Goal: Transaction & Acquisition: Obtain resource

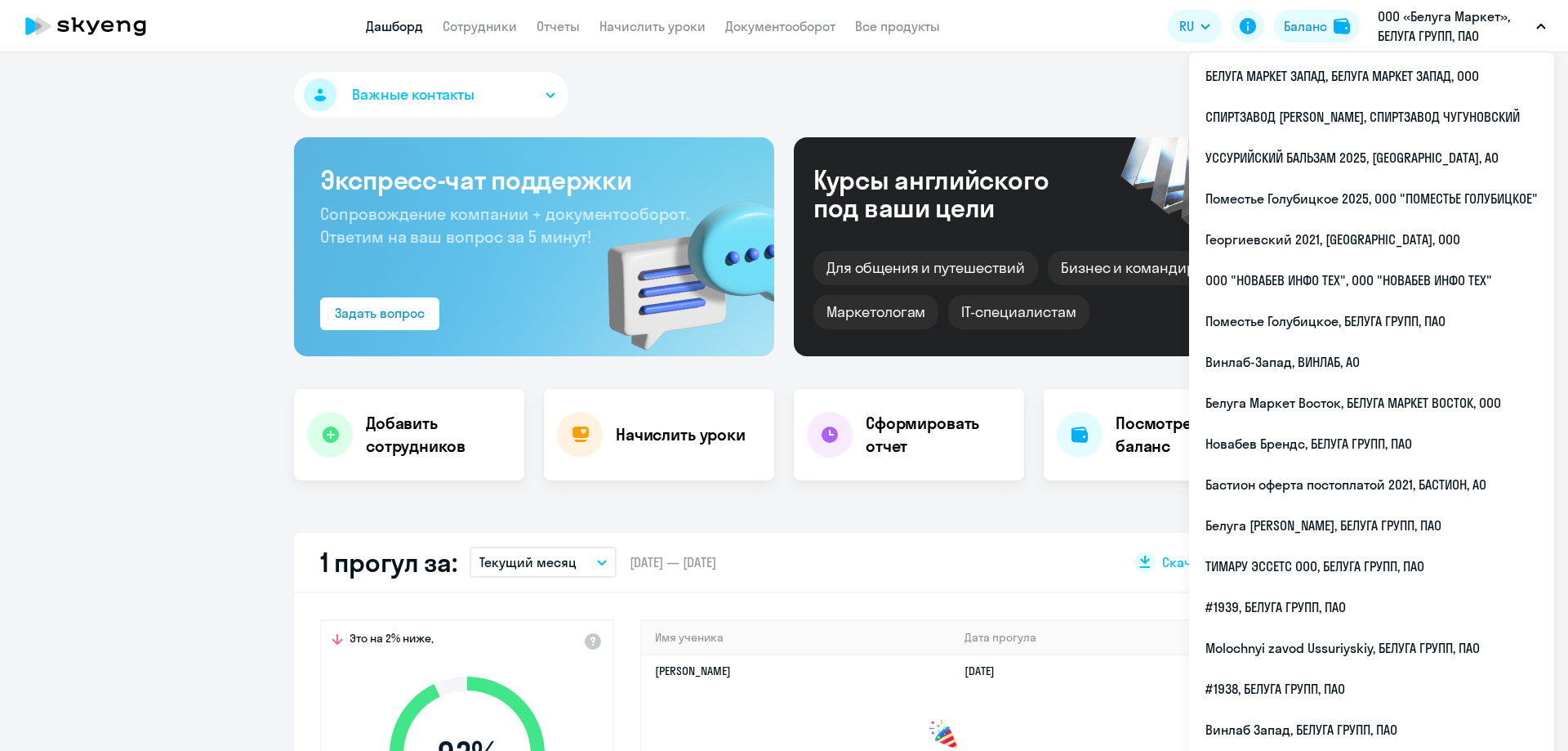
select select "30"
click at [773, 82] on div "Важные контакты" at bounding box center [784, 98] width 979 height 52
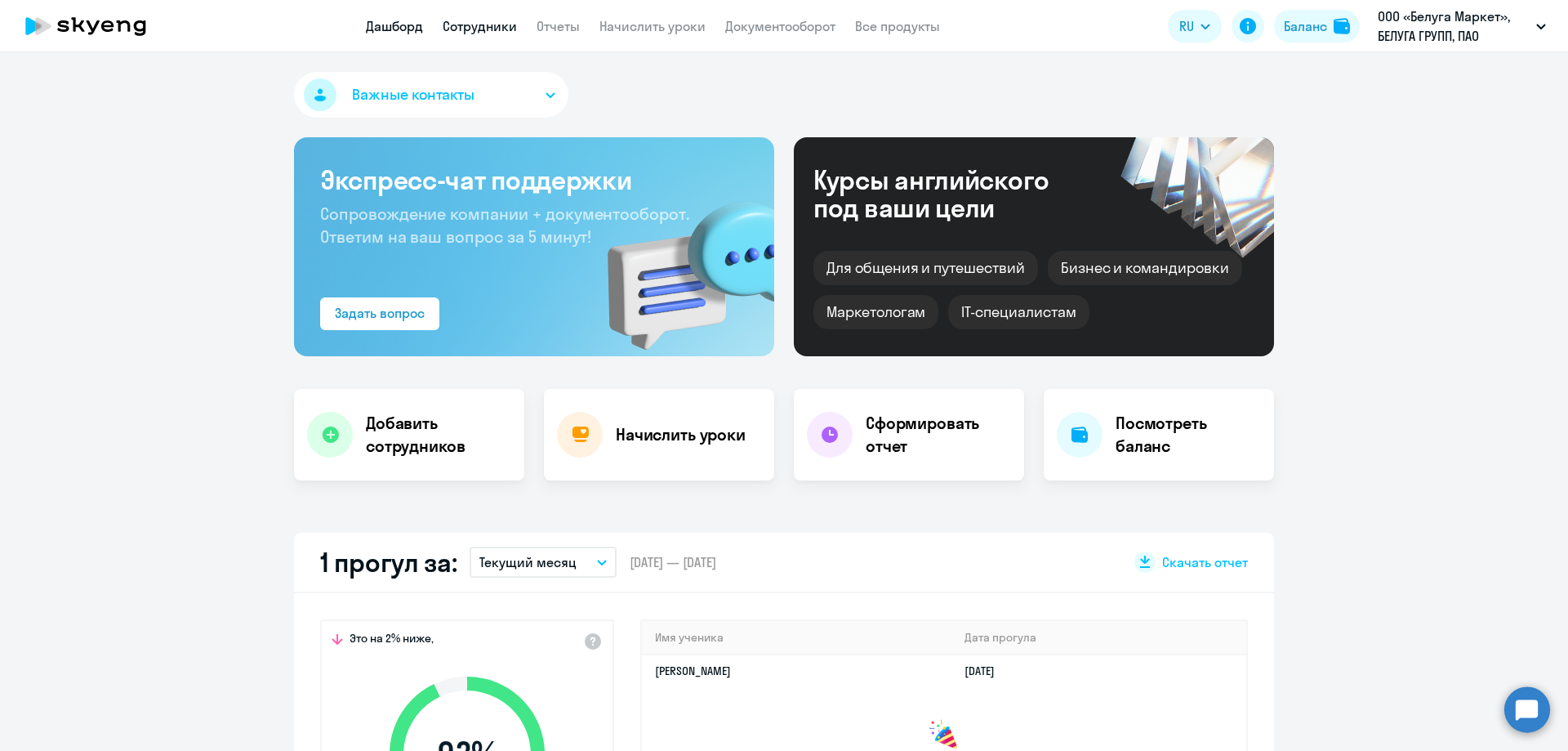
click at [496, 27] on link "Сотрудники" at bounding box center [480, 26] width 75 height 16
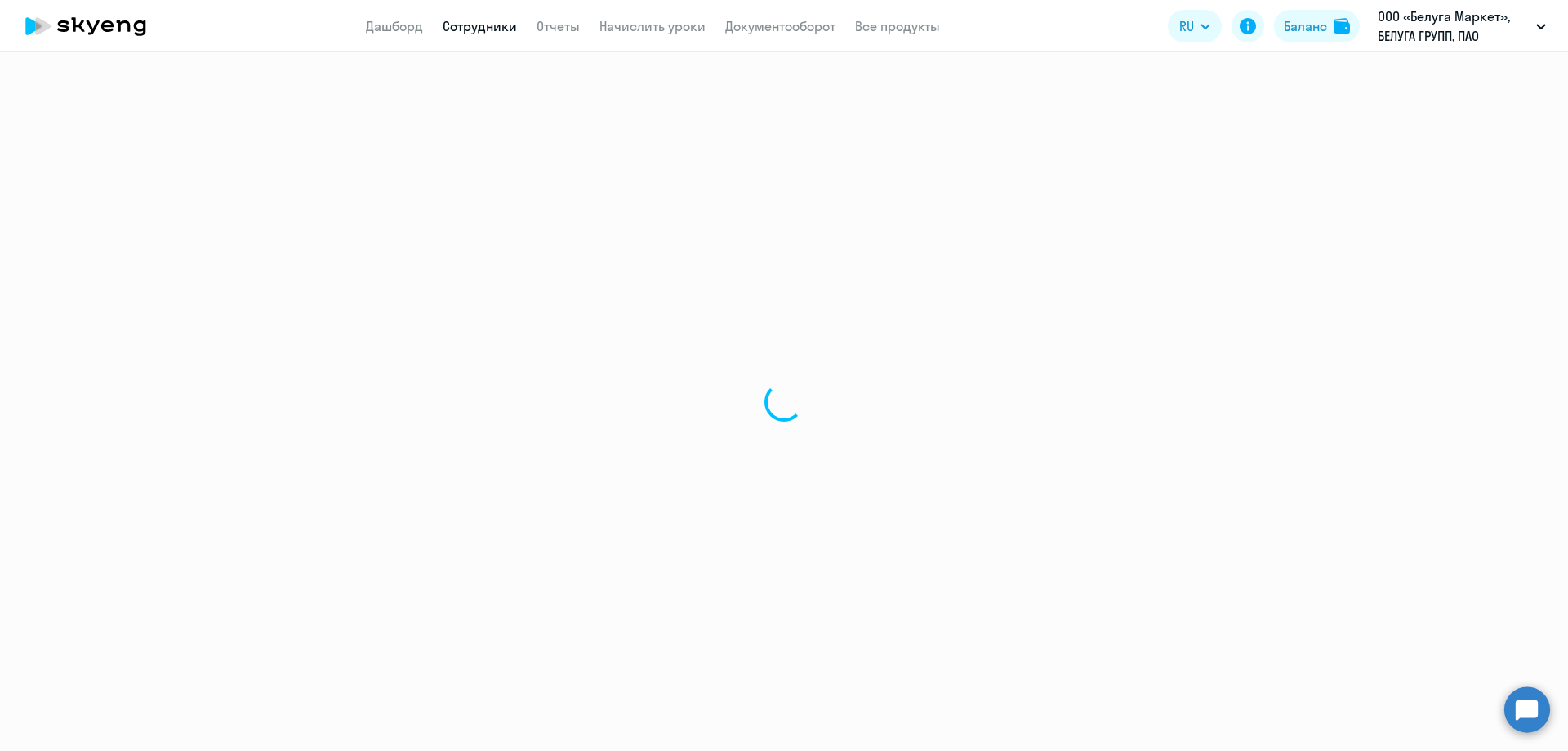
select select "30"
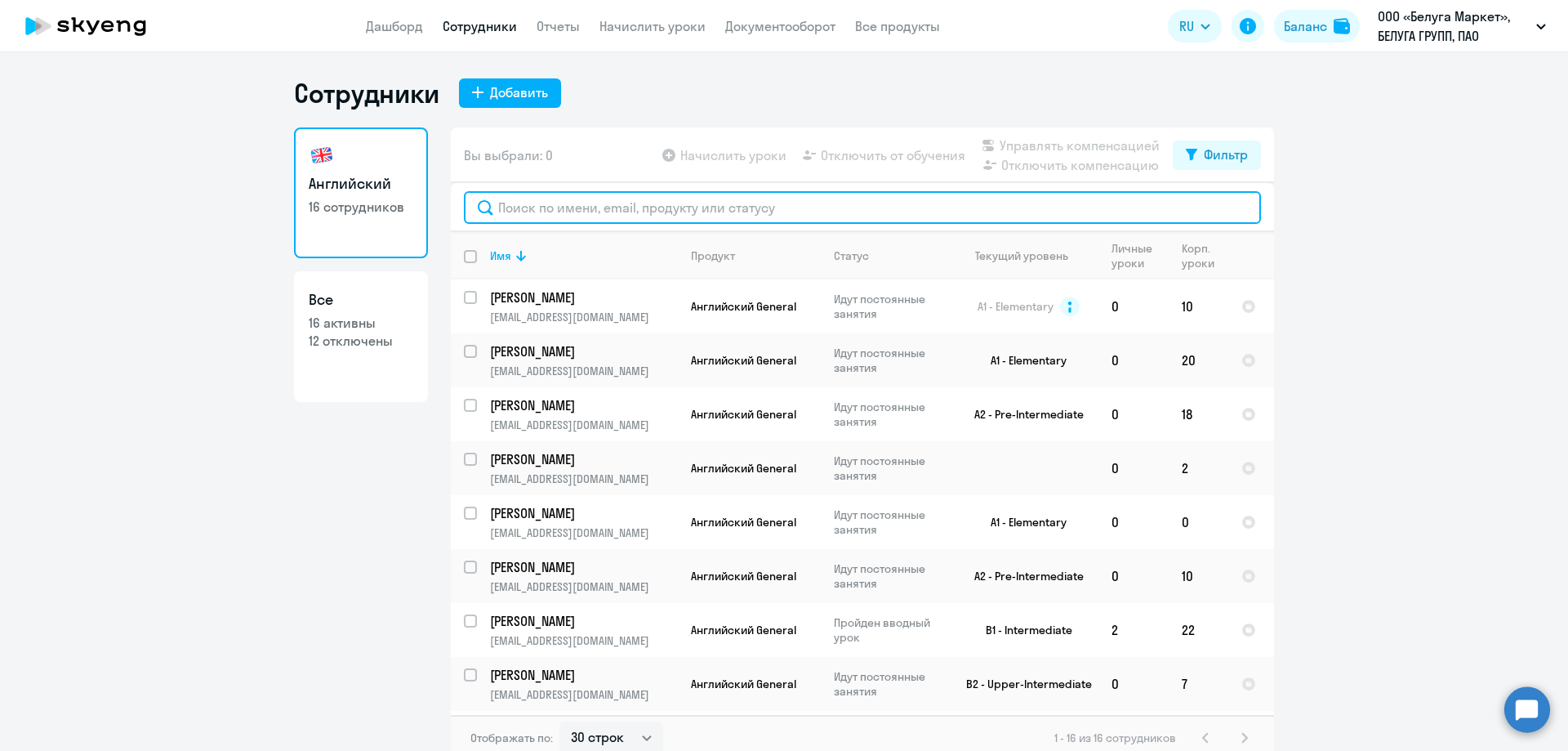
click at [556, 210] on input "text" at bounding box center [862, 207] width 797 height 33
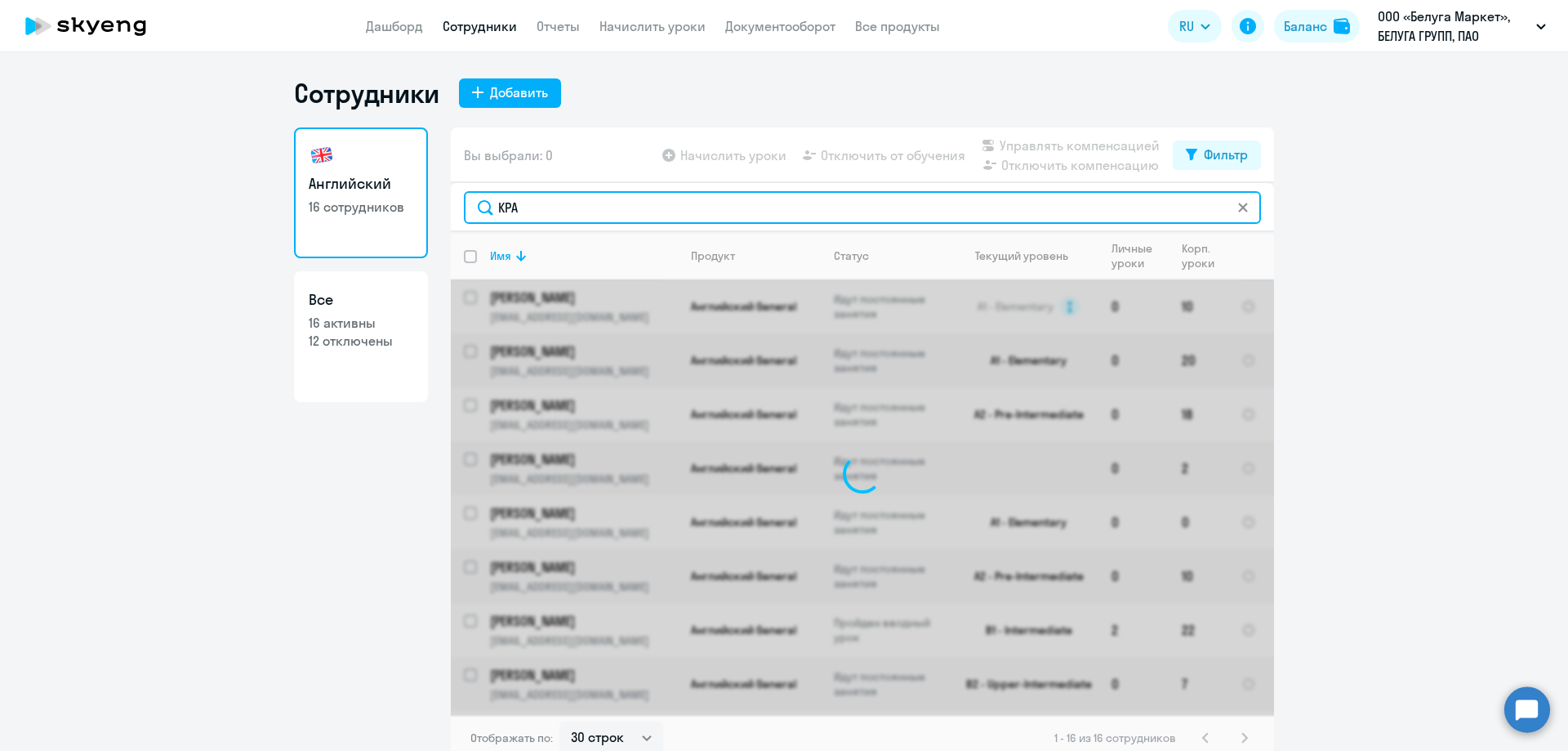
type input "КРАЧ"
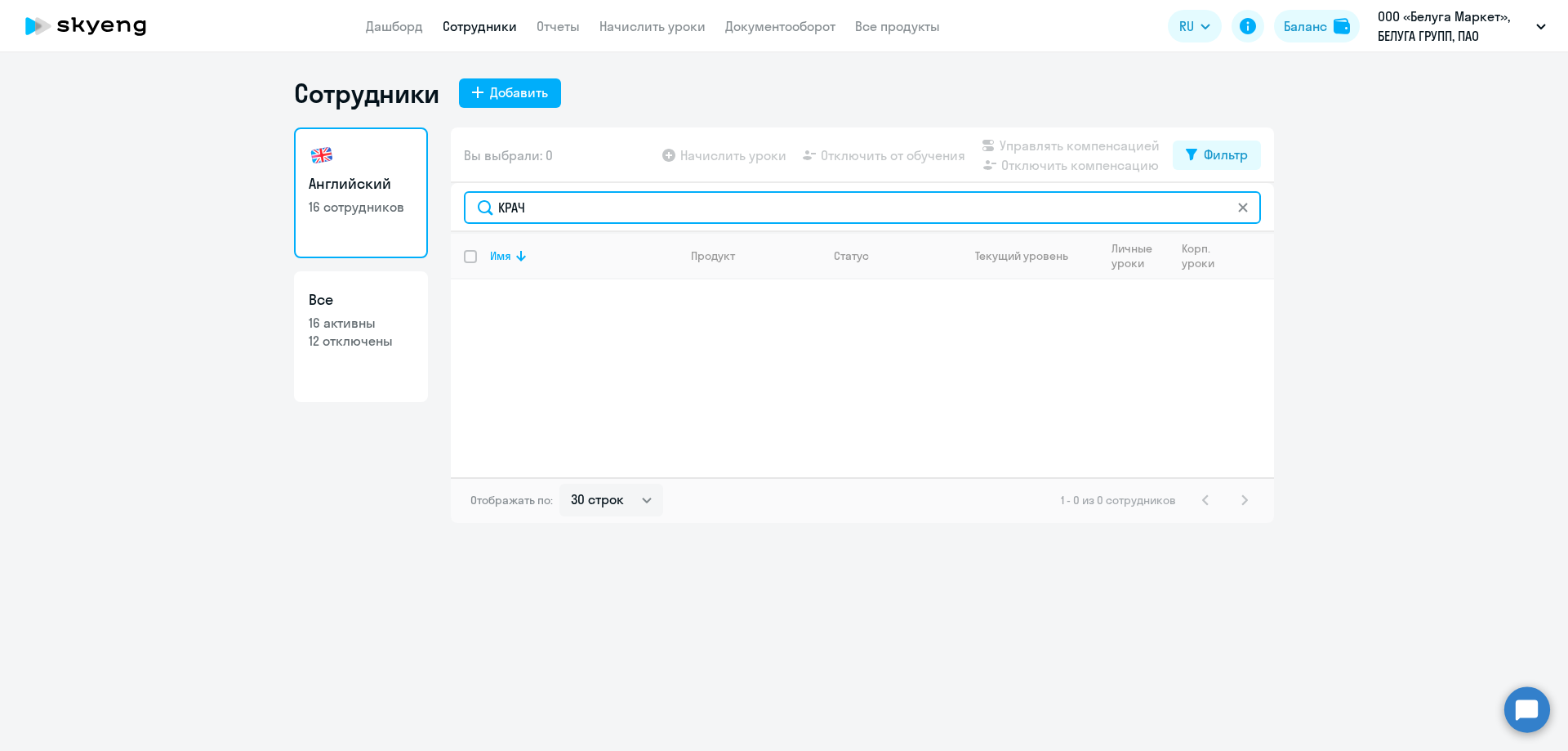
drag, startPoint x: 556, startPoint y: 210, endPoint x: 416, endPoint y: 195, distance: 140.8
click at [416, 195] on div "Английский 16 сотрудников Все 16 активны 12 отключены Вы выбрали: 0 Начислить у…" at bounding box center [784, 325] width 979 height 395
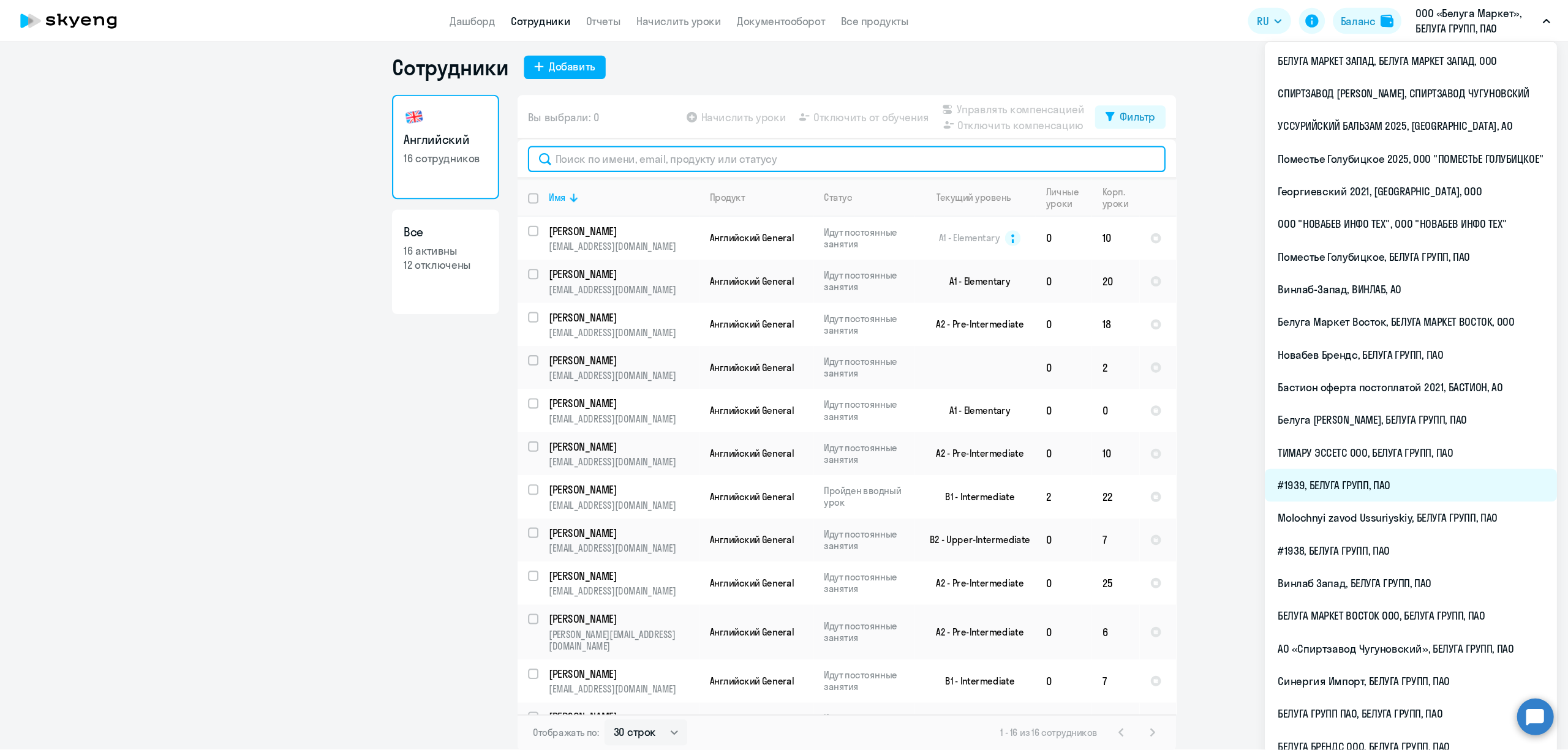
scroll to position [6, 0]
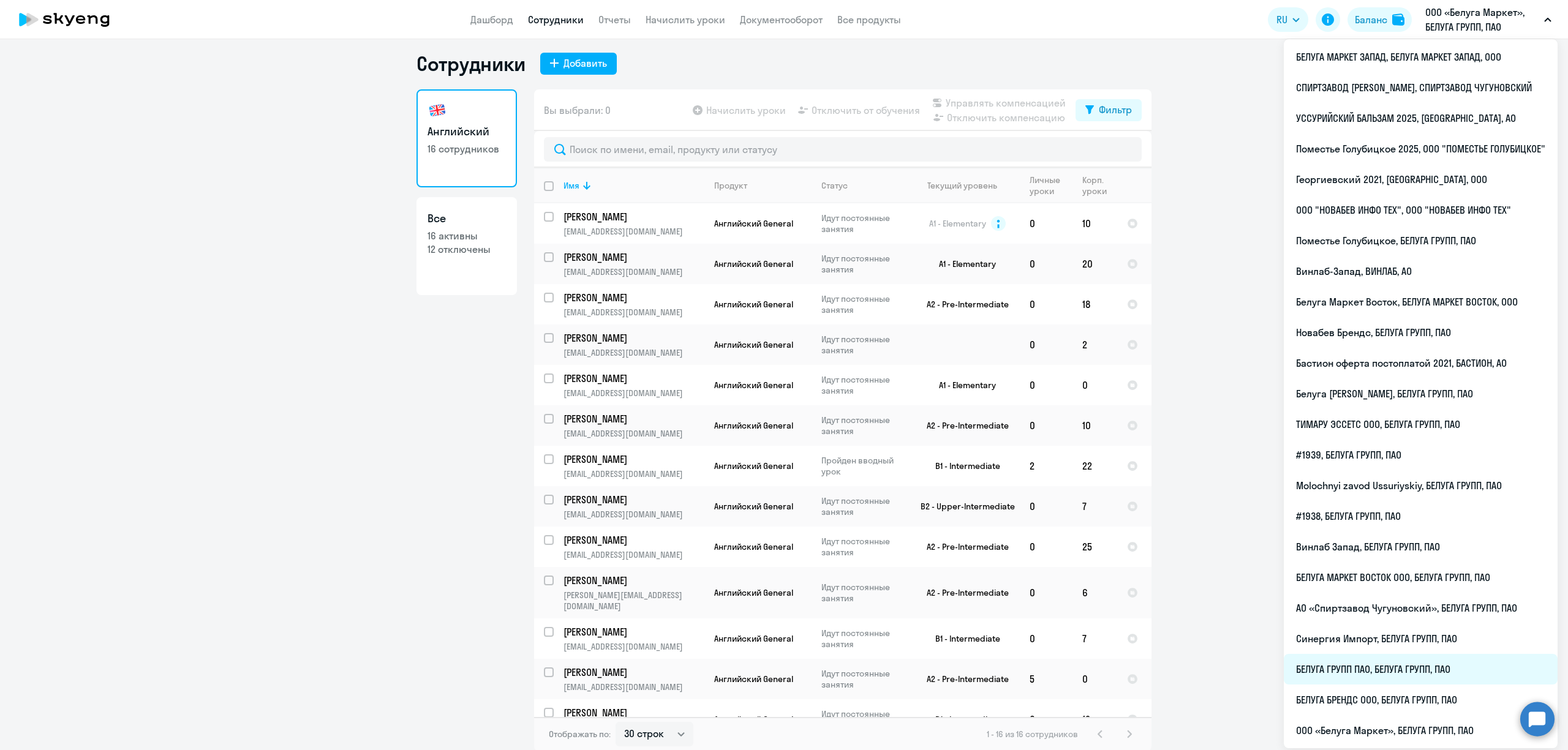
click at [1175, 562] on li "БЕЛУГА ГРУПП ПАО, БЕЛУГА ГРУПП, ПАО" at bounding box center [1420, 669] width 274 height 31
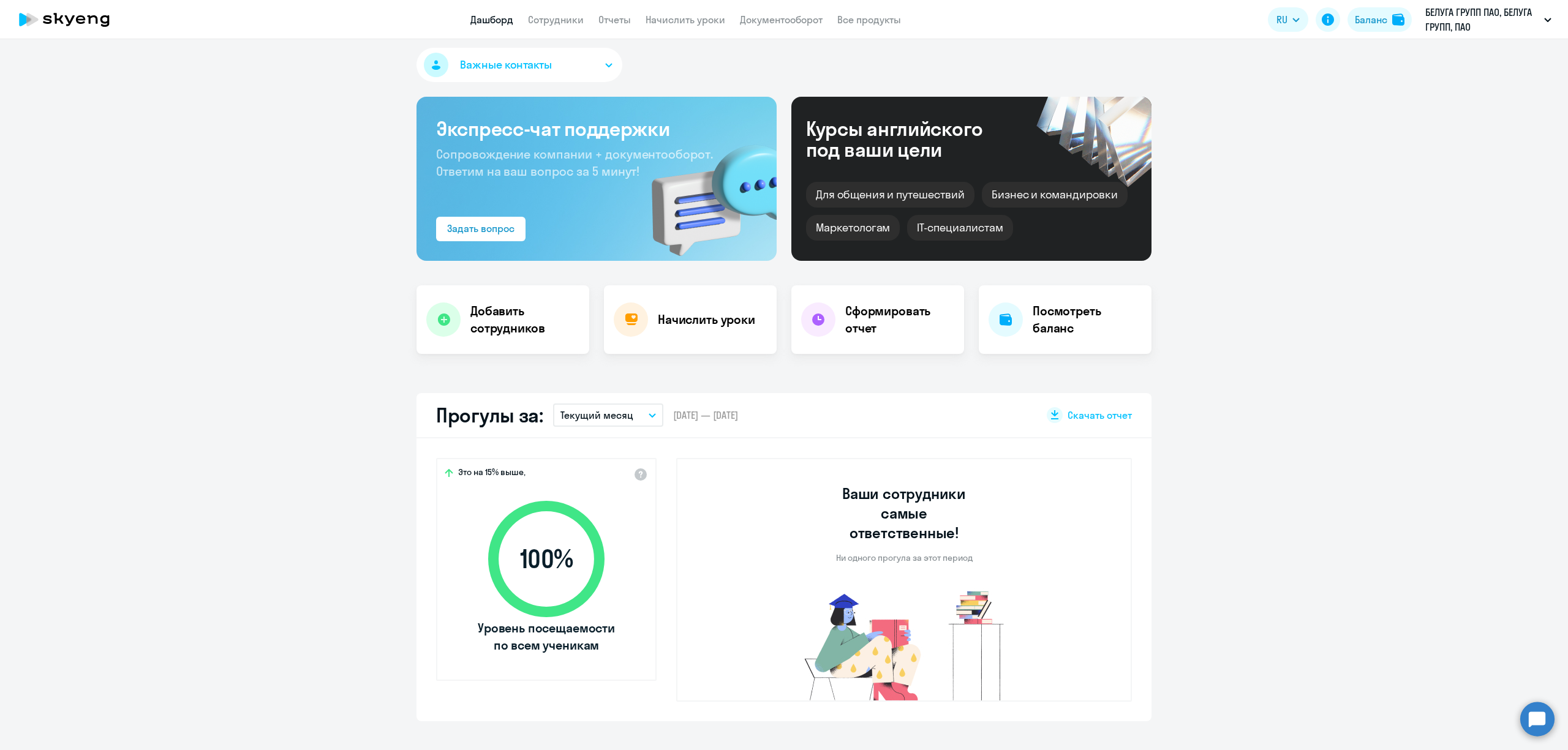
select select "30"
click at [558, 22] on link "Сотрудники" at bounding box center [556, 19] width 56 height 12
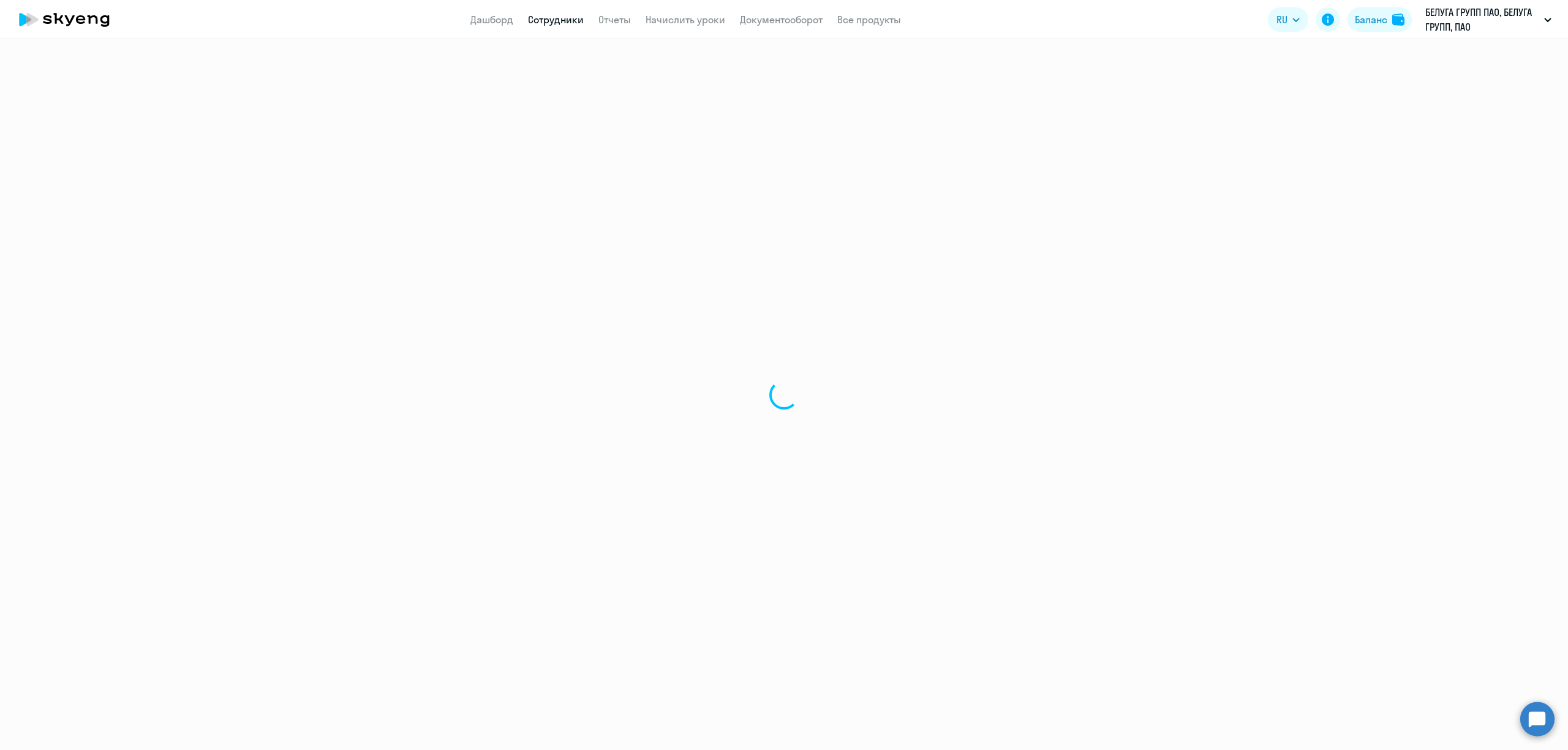
select select "30"
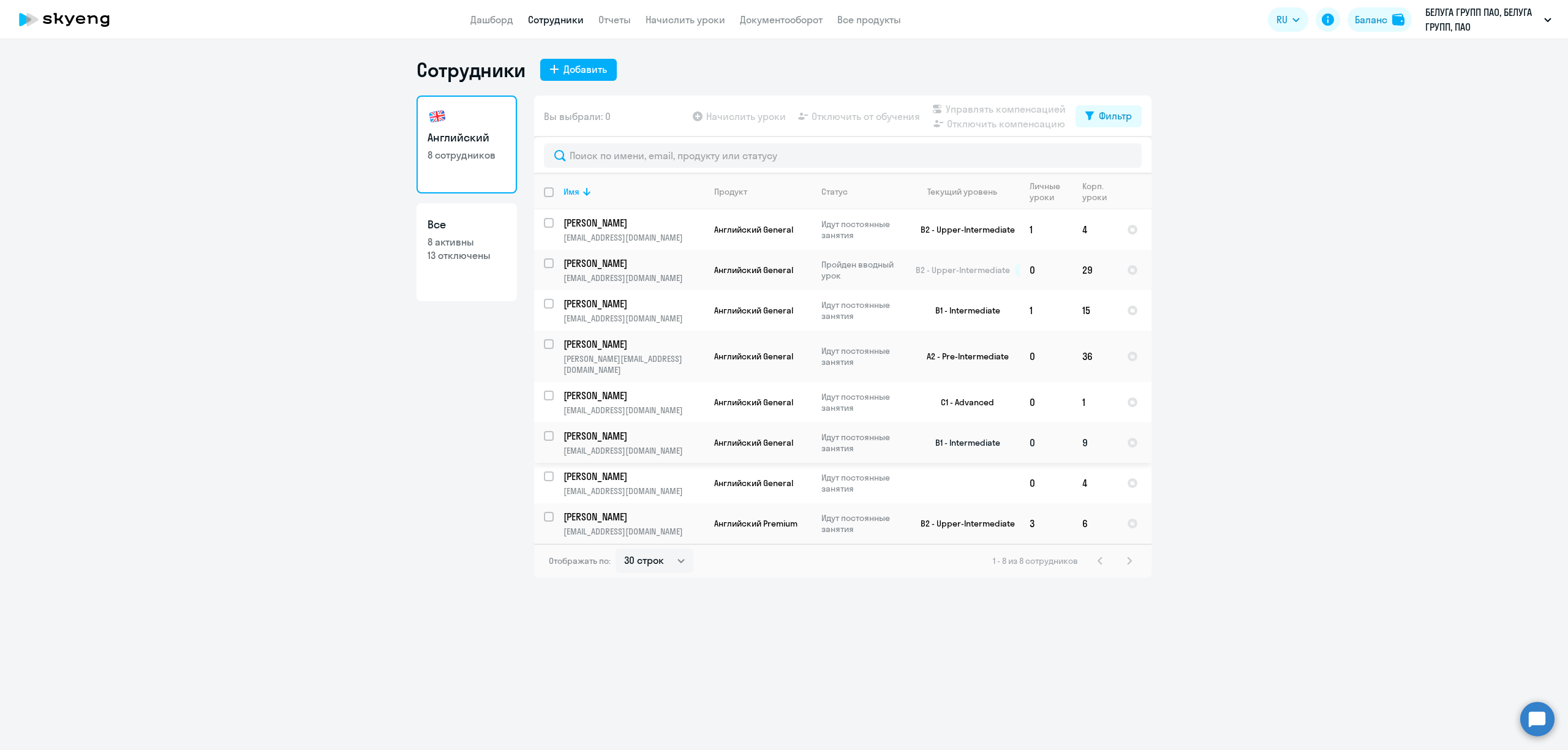
click at [657, 429] on p "[PERSON_NAME]" at bounding box center [633, 435] width 138 height 14
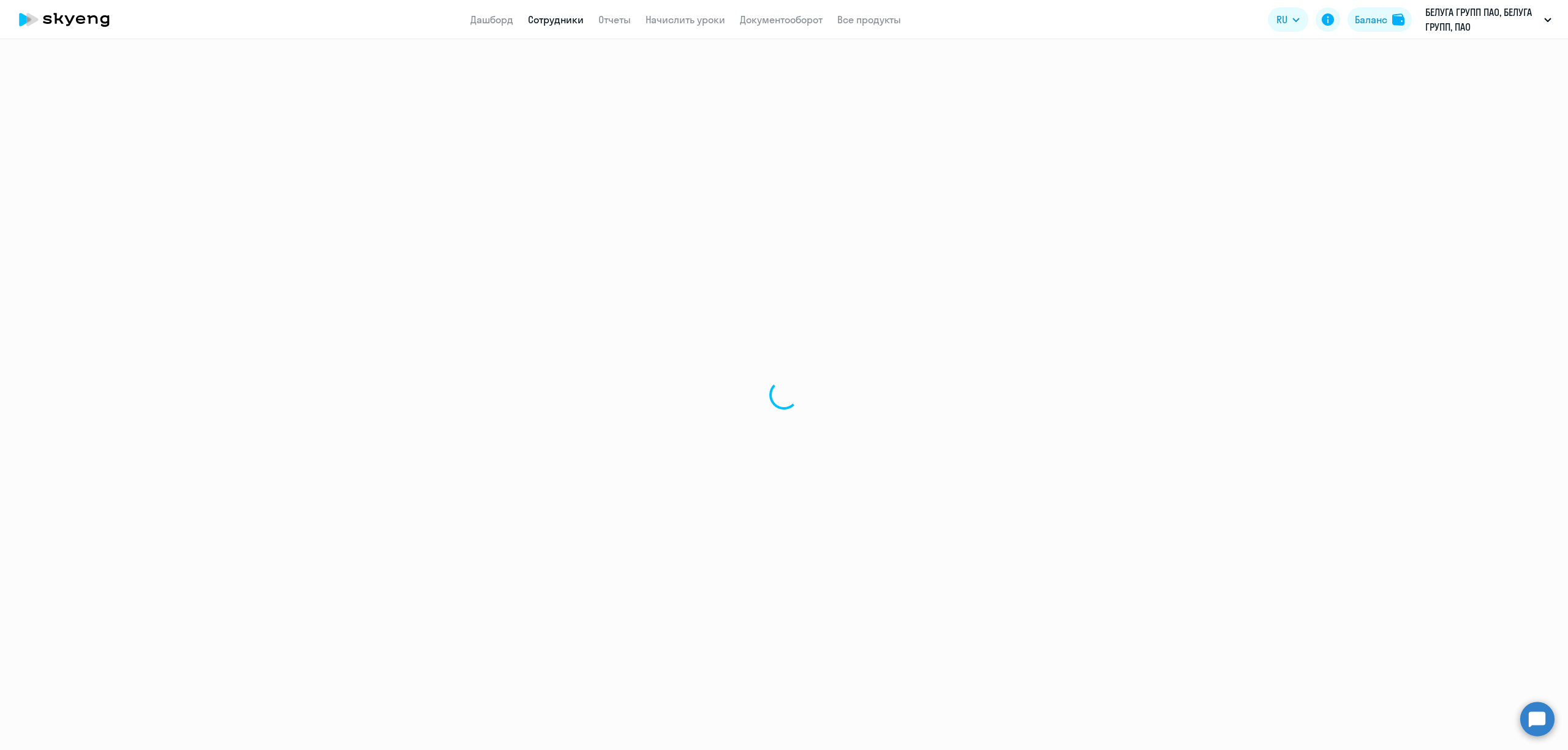
select select "english"
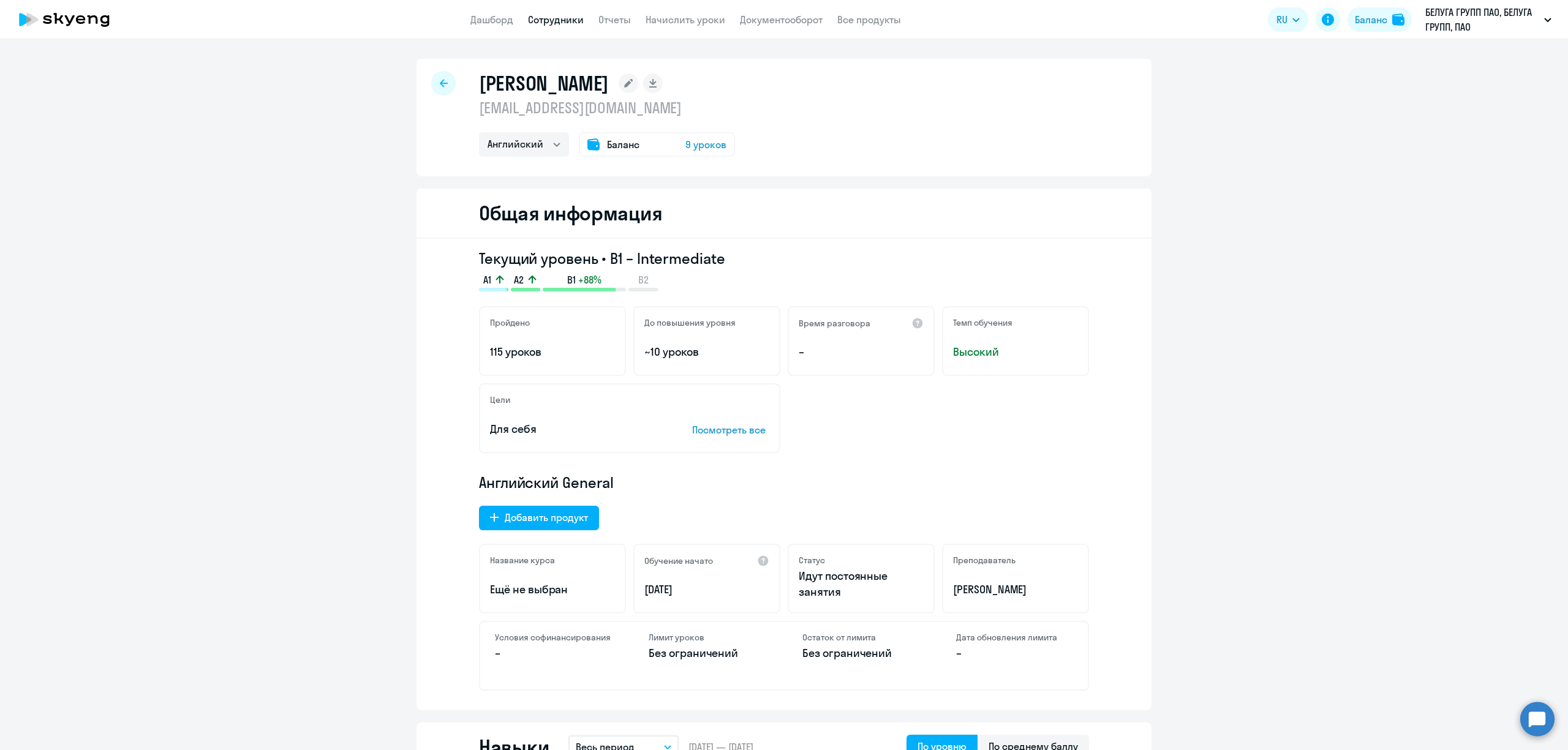
click at [694, 136] on div "Баланс 9 уроков" at bounding box center [657, 144] width 156 height 25
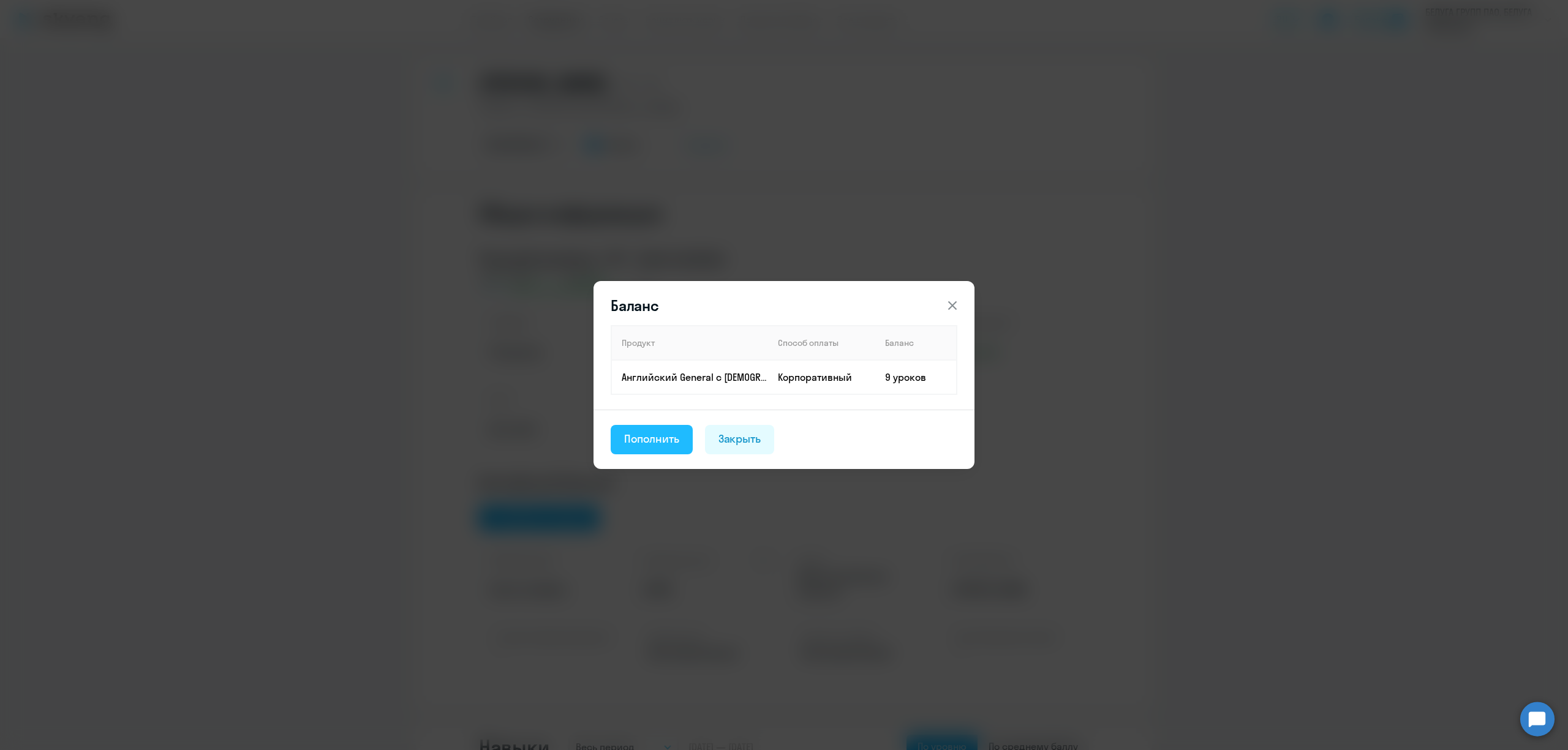
click at [620, 434] on button "Пополнить" at bounding box center [651, 439] width 82 height 29
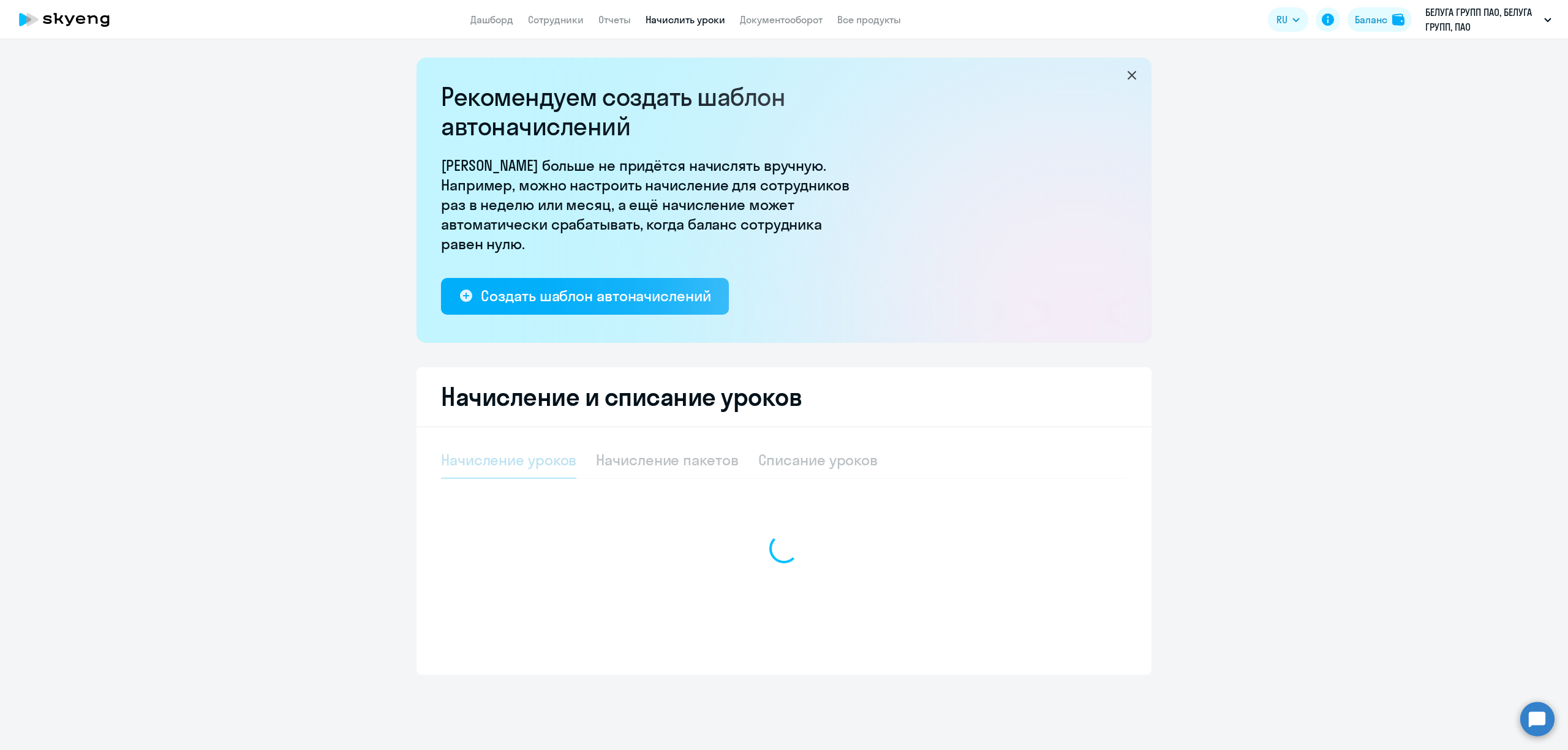
select select "10"
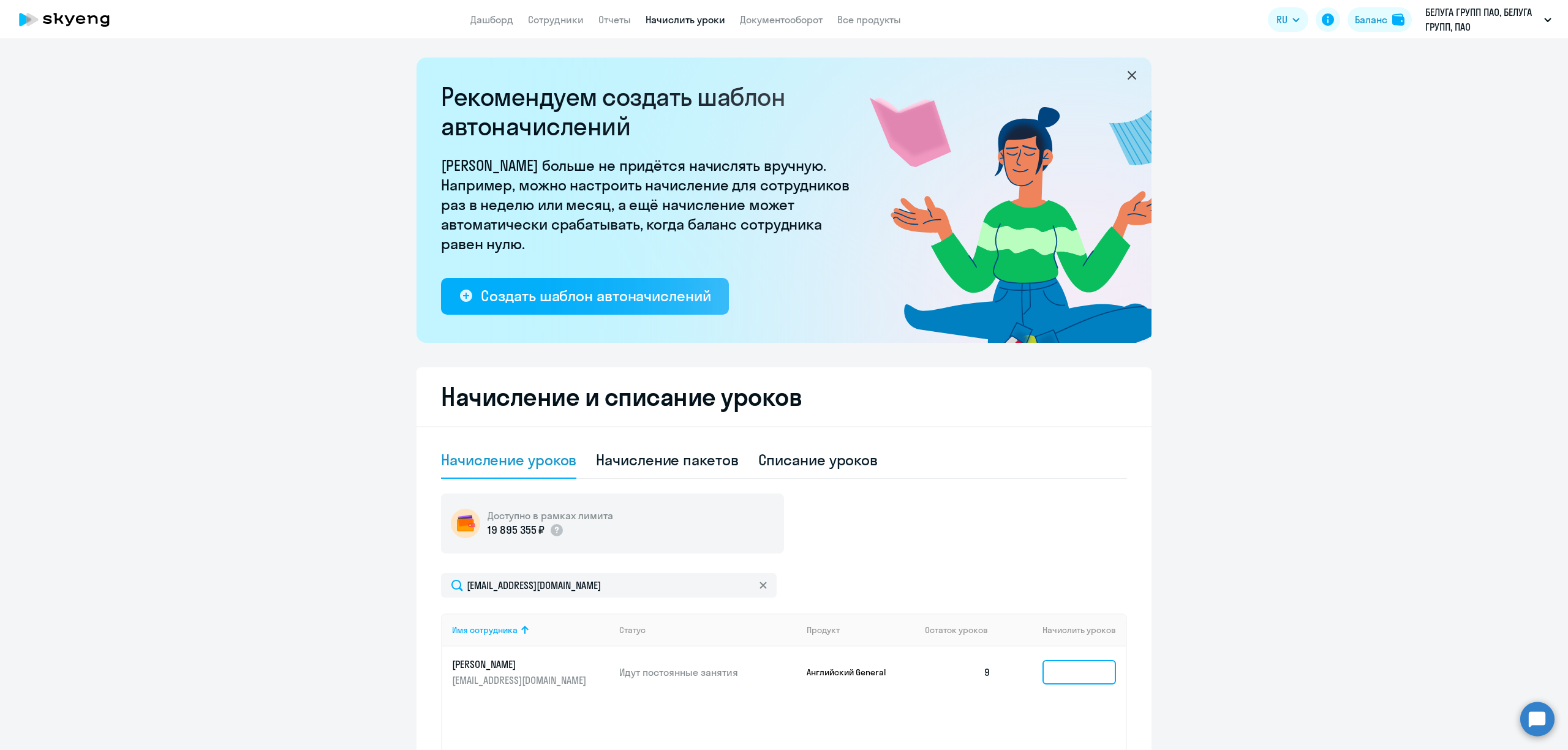
click at [1071, 562] on input at bounding box center [1078, 673] width 73 height 25
drag, startPoint x: 720, startPoint y: 158, endPoint x: 666, endPoint y: 99, distance: 80.0
click at [706, 142] on div "Рекомендуем создать шаблон автоначислений Уроки больше не придётся начислять вр…" at bounding box center [649, 198] width 417 height 233
click at [614, 18] on link "Отчеты" at bounding box center [614, 19] width 33 height 12
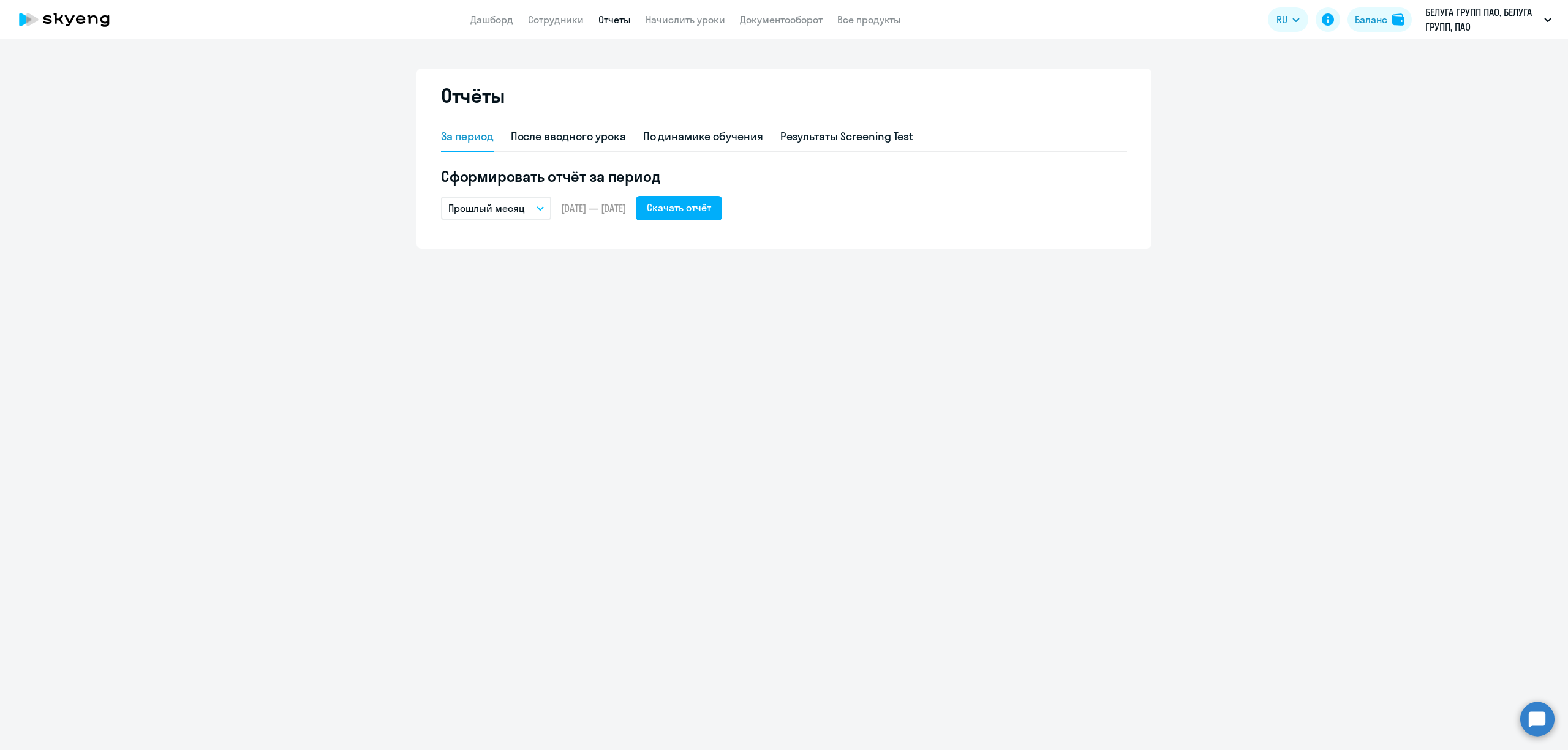
click at [581, 209] on span "[DATE] — [DATE]" at bounding box center [594, 208] width 65 height 14
click at [542, 203] on button "Прошлый месяц" at bounding box center [496, 208] width 111 height 23
click at [513, 365] on li "Текущий год" at bounding box center [505, 365] width 129 height 31
click at [705, 211] on div "Скачать отчёт" at bounding box center [679, 207] width 64 height 15
